Goal: Task Accomplishment & Management: Use online tool/utility

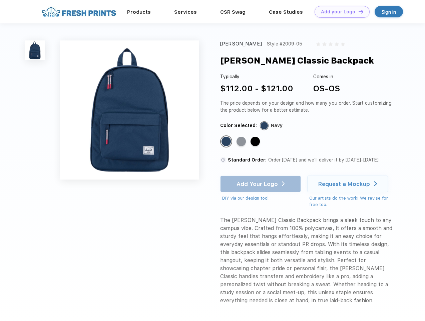
click at [340, 12] on link "Add your Logo Design Tool" at bounding box center [342, 12] width 55 height 12
click at [0, 0] on div "Design Tool" at bounding box center [0, 0] width 0 height 0
click at [358, 11] on link "Add your Logo Design Tool" at bounding box center [342, 12] width 55 height 12
click at [35, 50] on img at bounding box center [35, 50] width 20 height 20
click at [227, 142] on div "Standard Color" at bounding box center [226, 141] width 9 height 9
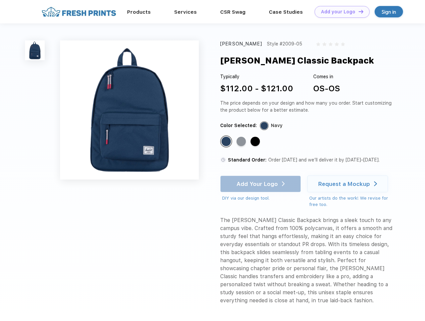
click at [242, 142] on div "Standard Color" at bounding box center [241, 141] width 9 height 9
click at [256, 142] on div "Standard Color" at bounding box center [255, 141] width 9 height 9
click at [261, 184] on div "Add Your Logo DIY via our design tool. Ah shoot! This product isn't up in our d…" at bounding box center [260, 188] width 81 height 26
click at [349, 184] on div "Request a Mockup" at bounding box center [345, 183] width 52 height 7
